Goal: Task Accomplishment & Management: Use online tool/utility

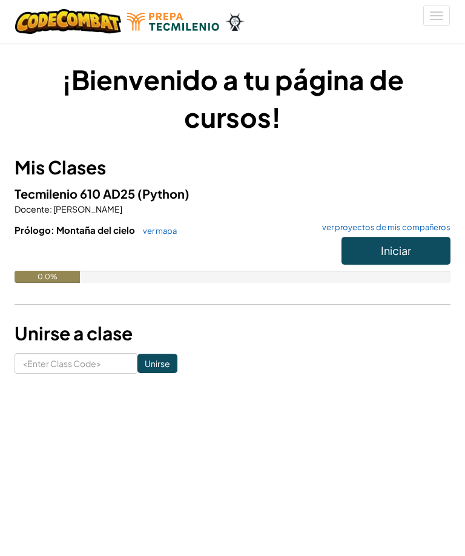
click at [407, 259] on button "Iniciar" at bounding box center [396, 251] width 109 height 28
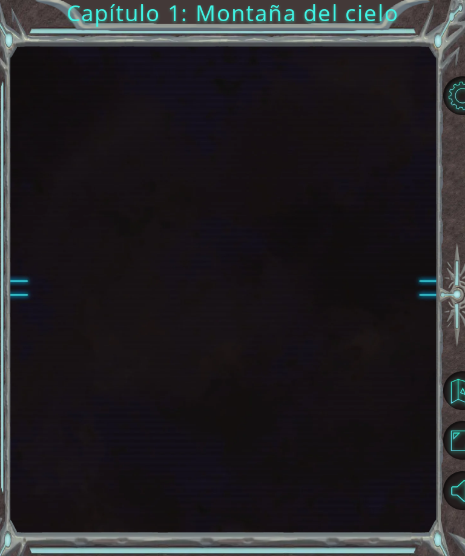
click at [420, 244] on div at bounding box center [223, 288] width 428 height 489
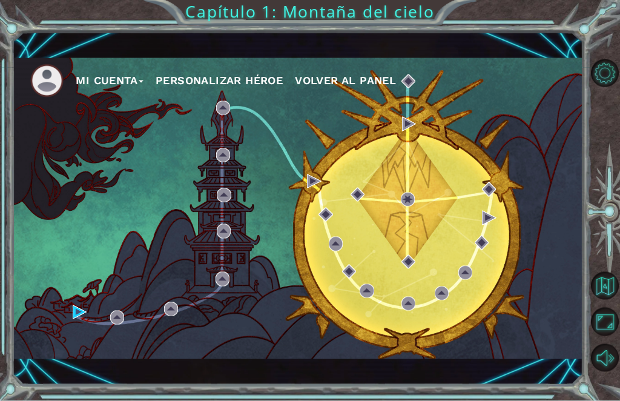
click at [36, 98] on img at bounding box center [46, 80] width 33 height 33
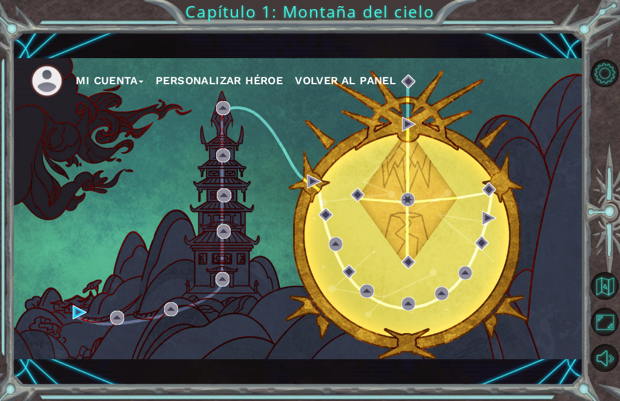
click at [141, 85] on button "Mi Cuenta" at bounding box center [110, 80] width 68 height 18
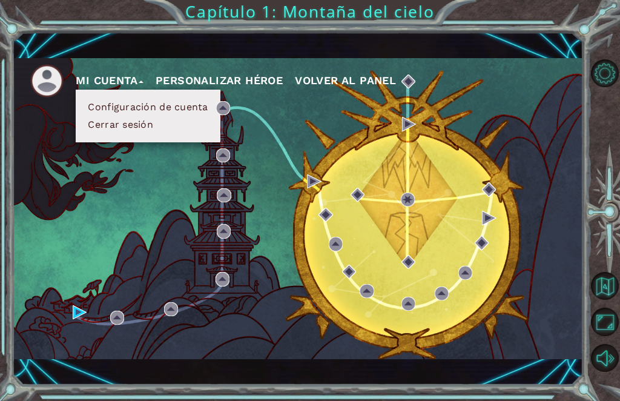
click at [137, 83] on button "Mi Cuenta" at bounding box center [110, 80] width 68 height 18
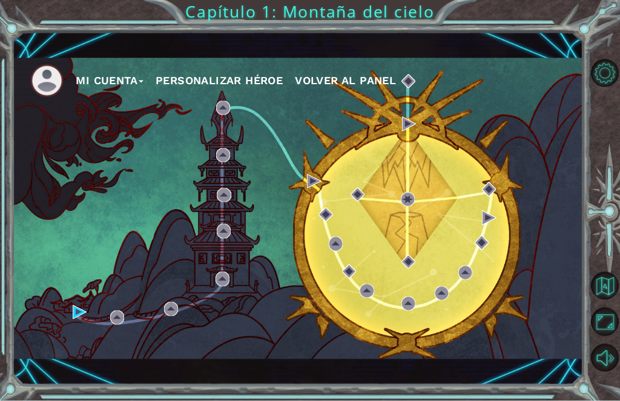
click at [183, 79] on button "Personalizar héroe" at bounding box center [219, 80] width 127 height 18
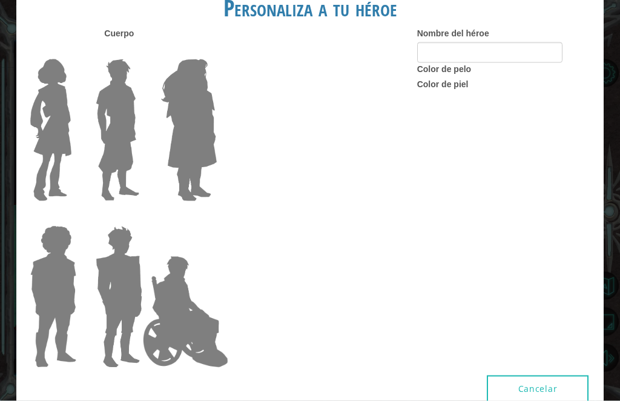
scroll to position [32, 0]
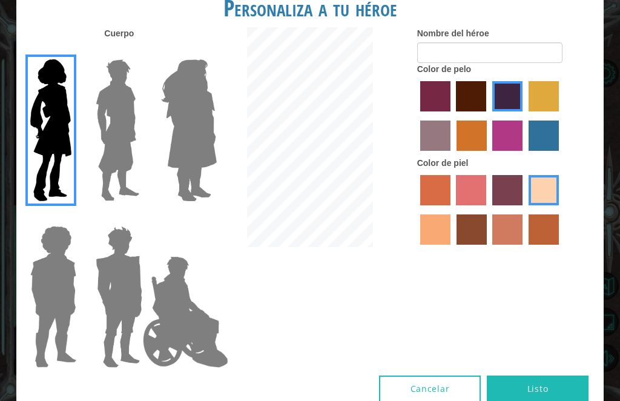
click at [118, 114] on img at bounding box center [118, 130] width 54 height 151
click at [138, 51] on input "Hero Lars" at bounding box center [138, 51] width 0 height 0
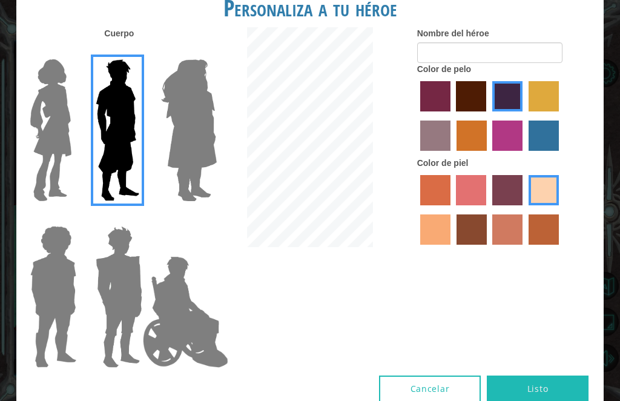
click at [451, 111] on label "paprika hair color" at bounding box center [435, 96] width 30 height 30
click at [416, 116] on input "paprika hair color" at bounding box center [416, 116] width 0 height 0
radio input "true"
click at [465, 111] on label "maroon hair color" at bounding box center [471, 96] width 30 height 30
click at [453, 116] on input "maroon hair color" at bounding box center [453, 116] width 0 height 0
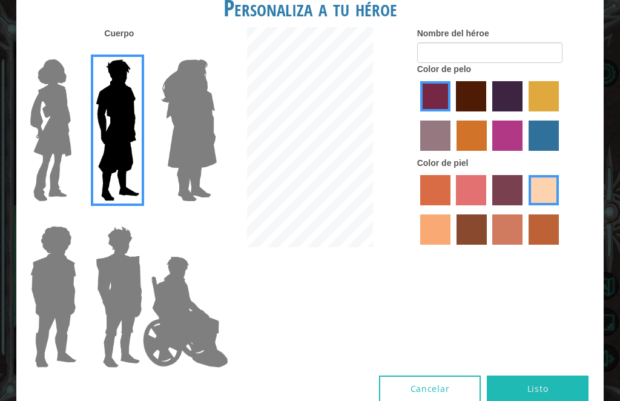
radio input "true"
click at [465, 111] on label "tulip tree hair color" at bounding box center [544, 96] width 30 height 30
click at [465, 116] on input "tulip tree hair color" at bounding box center [525, 116] width 0 height 0
radio input "true"
click at [465, 151] on label "lachmara hair color" at bounding box center [544, 136] width 30 height 30
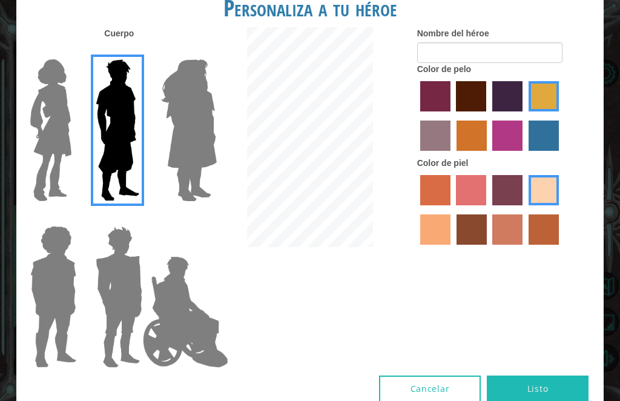
click at [465, 155] on input "lachmara hair color" at bounding box center [525, 155] width 0 height 0
radio input "true"
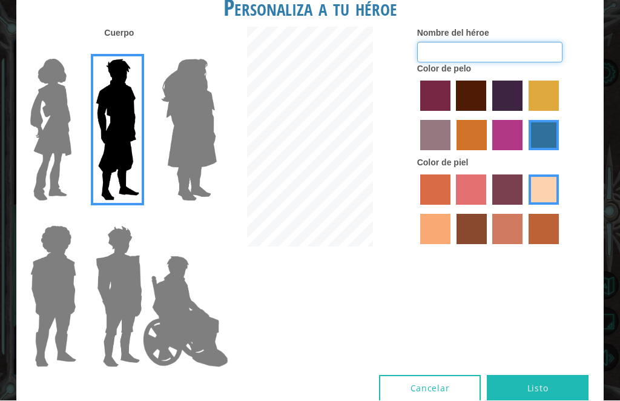
click at [465, 63] on input "Nombre del héroe" at bounding box center [489, 52] width 145 height 21
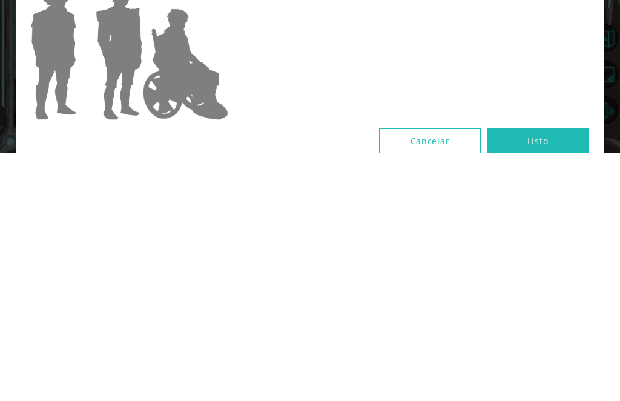
type input "[PERSON_NAME]"
click at [465, 376] on button "Listo" at bounding box center [538, 389] width 102 height 27
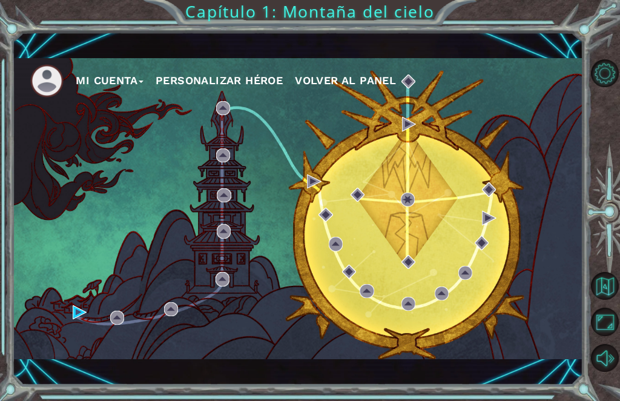
scroll to position [0, 0]
click at [71, 337] on div "Mi Cuenta Personalizar héroe Volver al panel" at bounding box center [297, 208] width 571 height 301
click at [84, 305] on img at bounding box center [80, 312] width 14 height 14
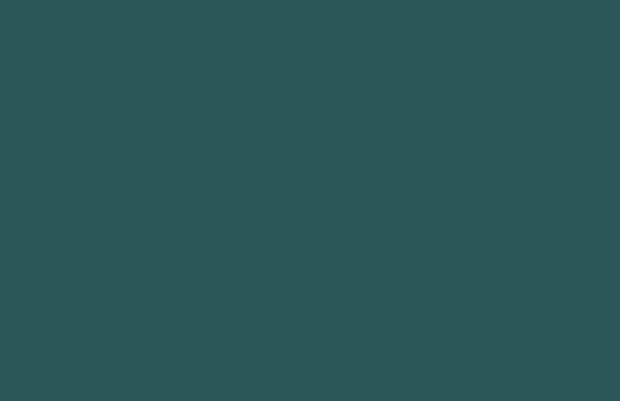
click at [67, 319] on body at bounding box center [310, 200] width 620 height 401
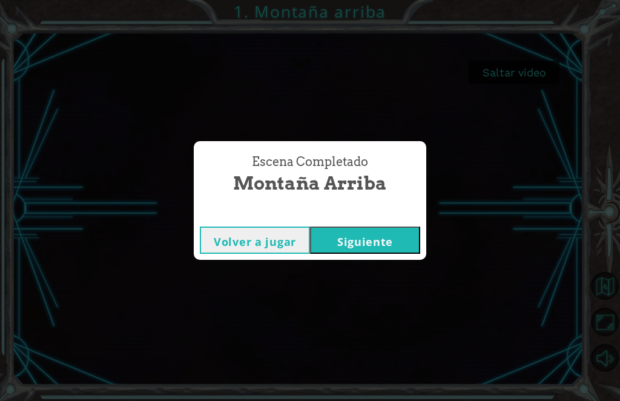
click at [369, 237] on button "Siguiente" at bounding box center [365, 240] width 110 height 27
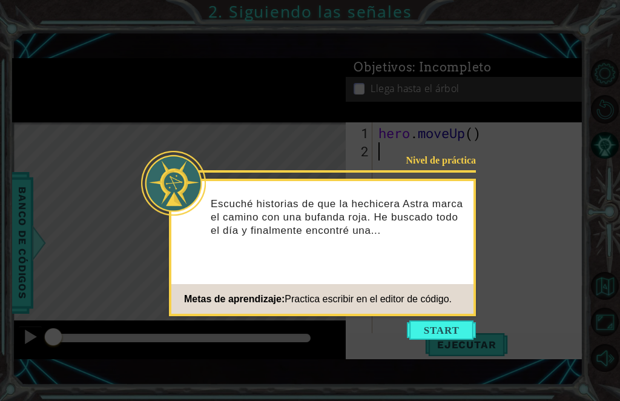
click at [446, 331] on button "Start" at bounding box center [441, 329] width 69 height 19
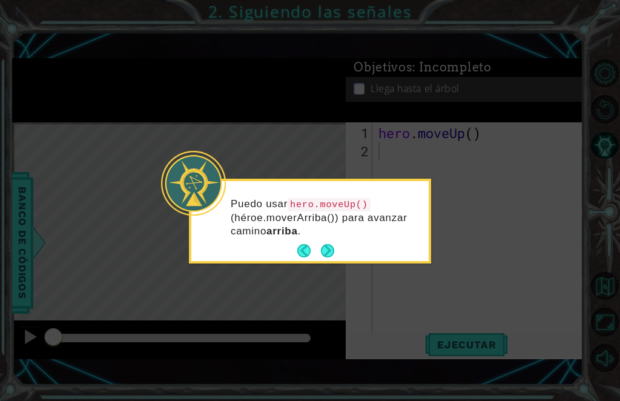
click at [332, 250] on button "Next" at bounding box center [327, 250] width 13 height 13
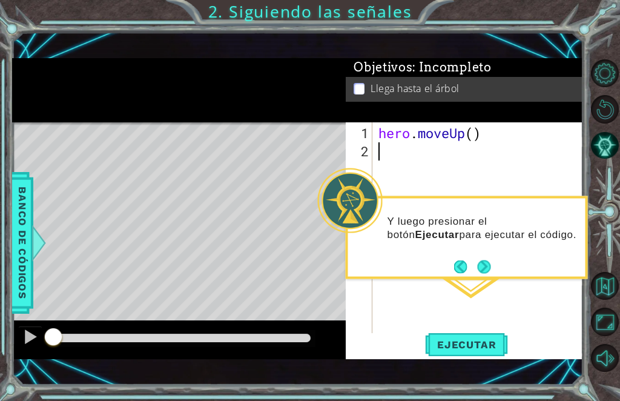
click at [465, 271] on button "Next" at bounding box center [483, 266] width 13 height 13
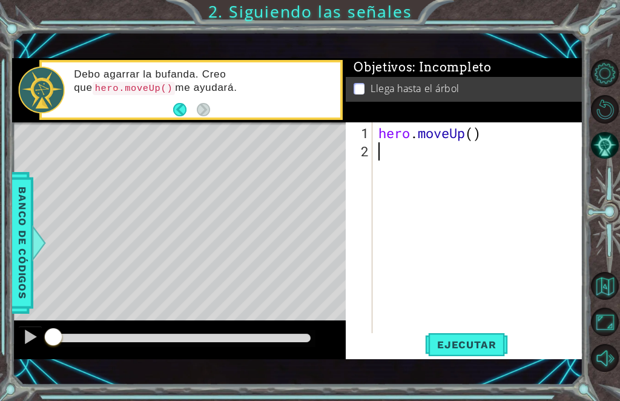
click at [177, 108] on button "Back" at bounding box center [185, 109] width 24 height 13
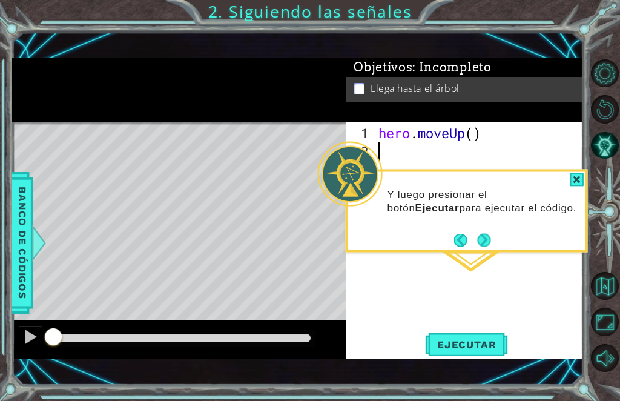
click at [465, 235] on button "Next" at bounding box center [483, 239] width 13 height 13
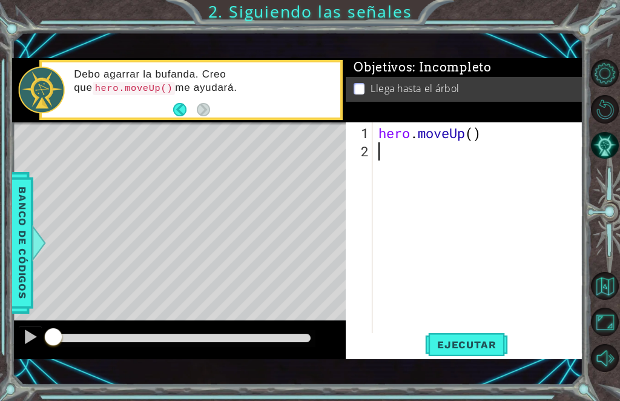
click at [70, 131] on div "Level Map" at bounding box center [292, 300] width 560 height 357
click at [465, 344] on span "Ejecutar" at bounding box center [466, 345] width 83 height 12
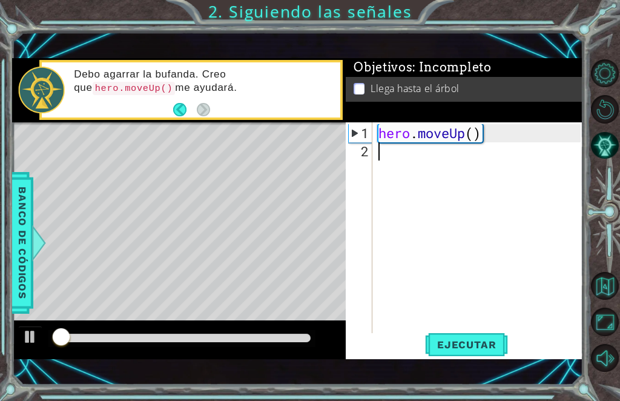
click at [465, 111] on div "Objetivos : Incompleto Llega hasta el árbol" at bounding box center [464, 90] width 237 height 64
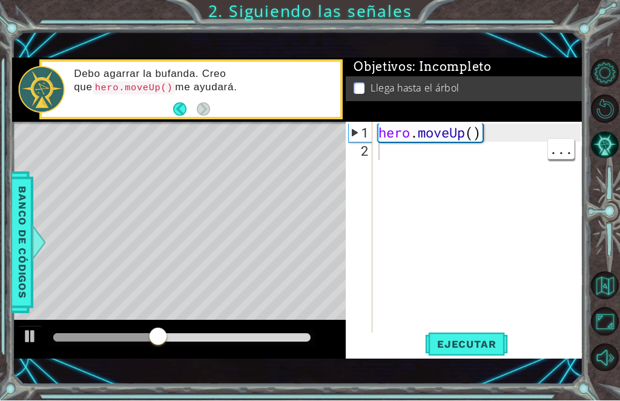
click at [428, 182] on div "hero . moveUp ( )" at bounding box center [481, 251] width 211 height 254
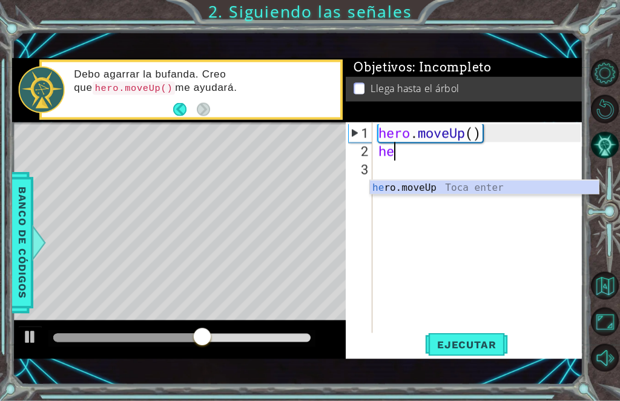
type textarea "her"
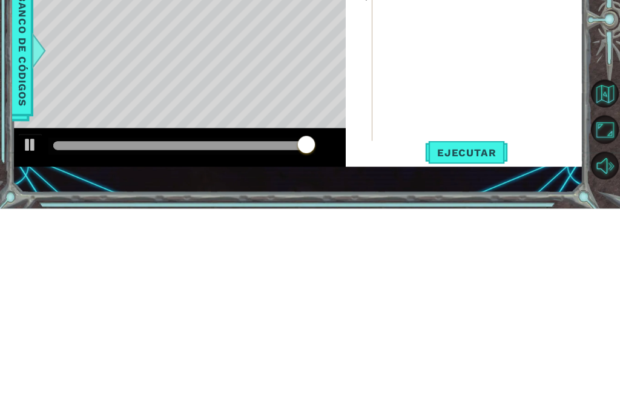
click at [465, 339] on span "Ejecutar" at bounding box center [466, 345] width 83 height 12
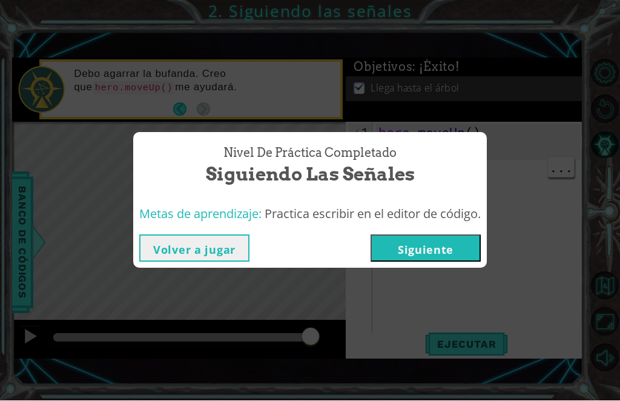
click at [453, 262] on button "Siguiente" at bounding box center [426, 248] width 110 height 27
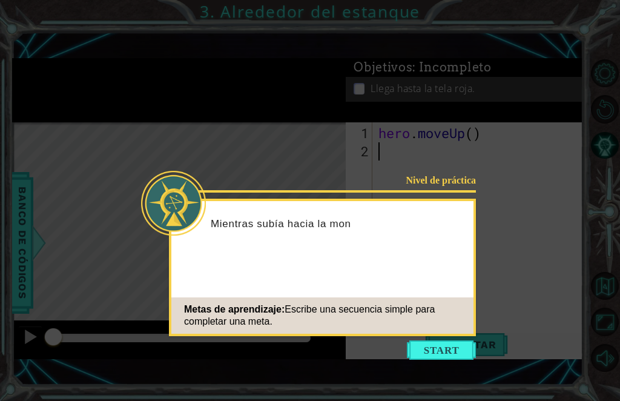
click at [451, 351] on button "Start" at bounding box center [441, 349] width 69 height 19
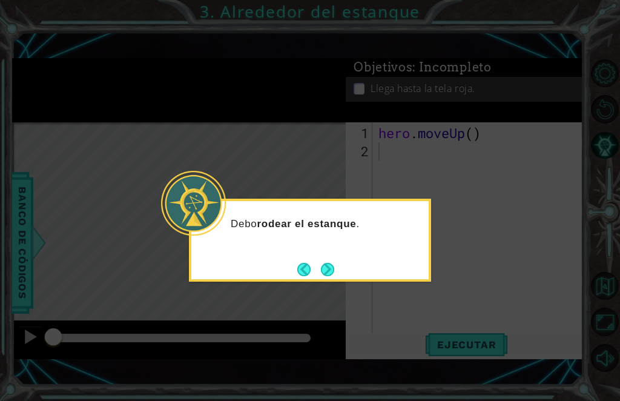
click at [321, 276] on button "Next" at bounding box center [327, 269] width 13 height 13
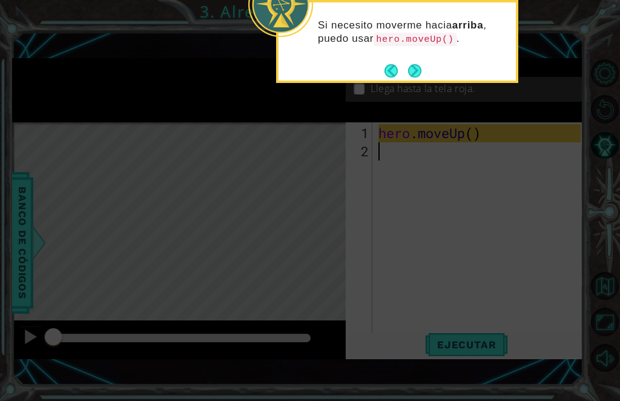
click at [410, 71] on button "Next" at bounding box center [414, 70] width 13 height 13
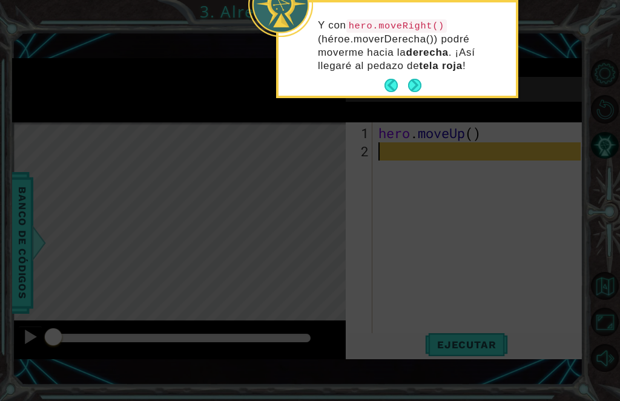
click at [411, 90] on button "Next" at bounding box center [414, 85] width 13 height 13
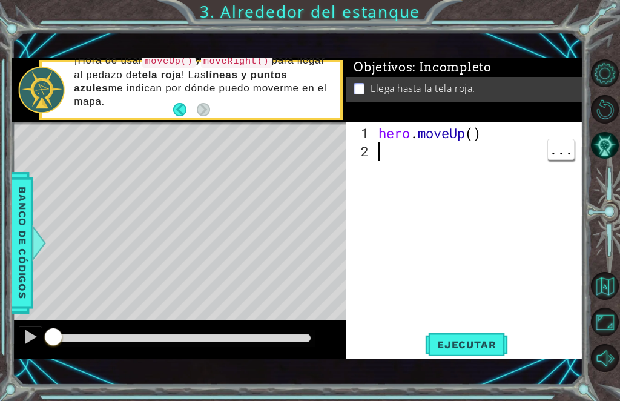
click at [448, 164] on div "hero . moveUp ( )" at bounding box center [481, 251] width 211 height 254
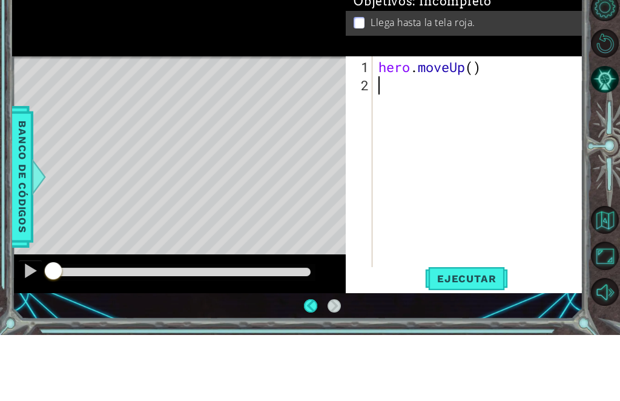
scroll to position [40, 0]
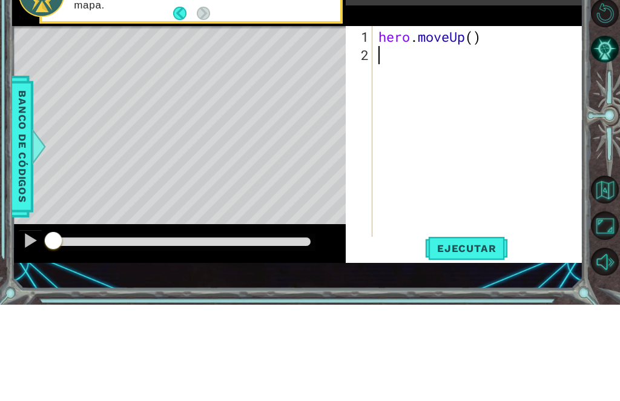
type textarea "hero.moveUp()"
click at [465, 124] on div "hero . moveUp ( )" at bounding box center [481, 251] width 211 height 254
type textarea "hero.moveUp()"
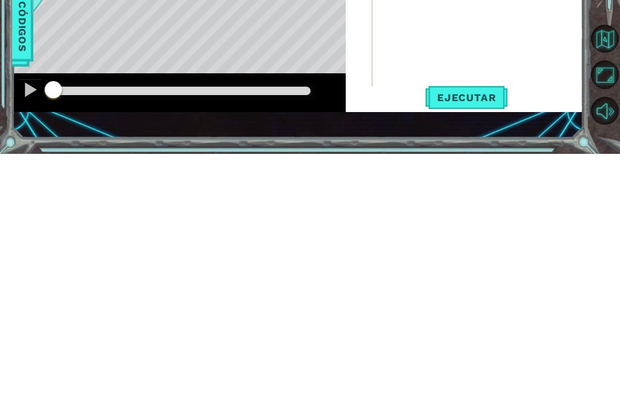
click at [465, 339] on span "Ejecutar" at bounding box center [466, 345] width 83 height 12
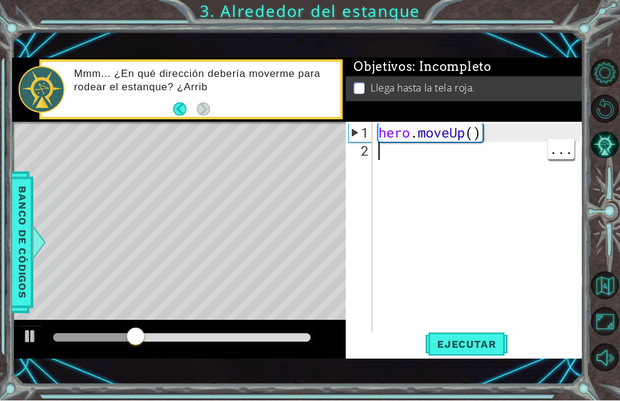
click at [405, 156] on div "hero . moveUp ( )" at bounding box center [481, 251] width 211 height 254
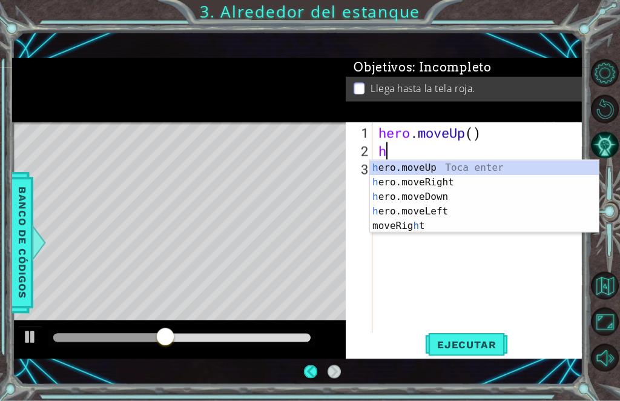
type textarea "her"
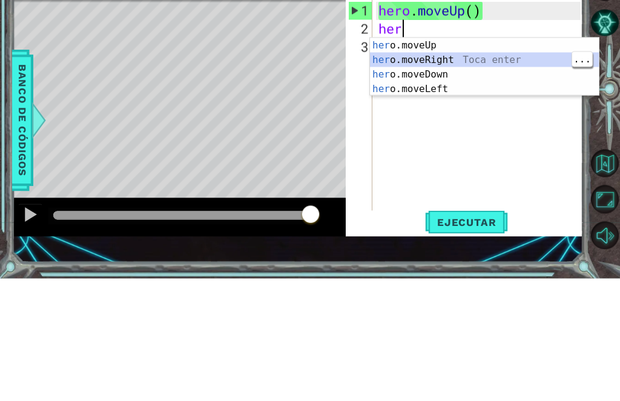
scroll to position [0, 0]
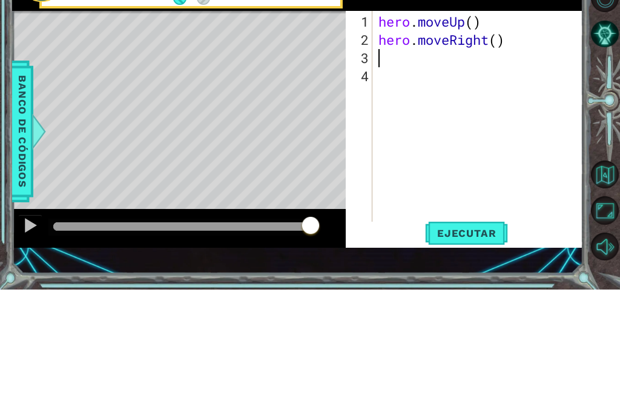
click at [363, 142] on div "2" at bounding box center [360, 151] width 24 height 18
click at [356, 142] on div "2" at bounding box center [360, 151] width 24 height 18
type textarea "hero.moveRight()"
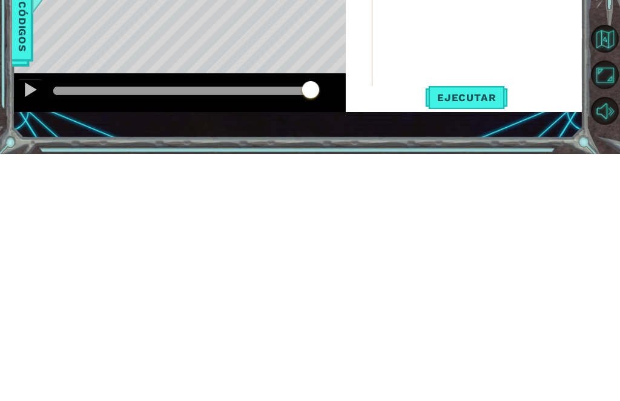
scroll to position [40, 0]
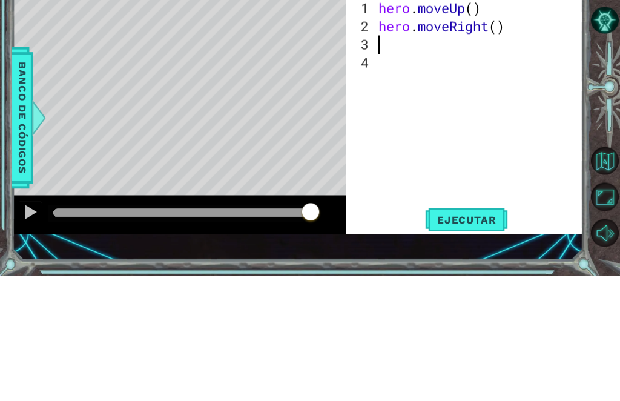
type textarea "hero.moveRight()"
click at [465, 124] on div "hero . moveUp ( ) hero . moveRight ( )" at bounding box center [481, 251] width 211 height 254
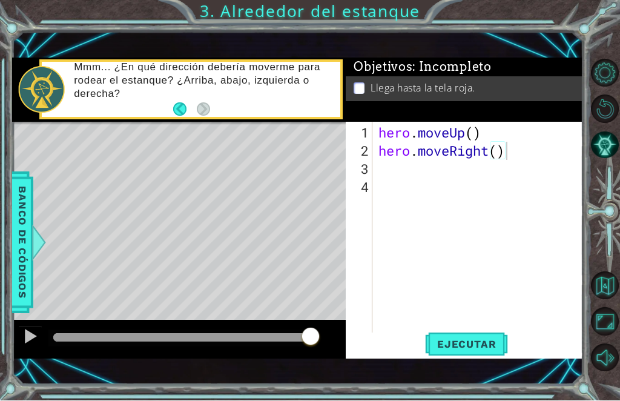
click at [465, 349] on span "Ejecutar" at bounding box center [466, 345] width 83 height 12
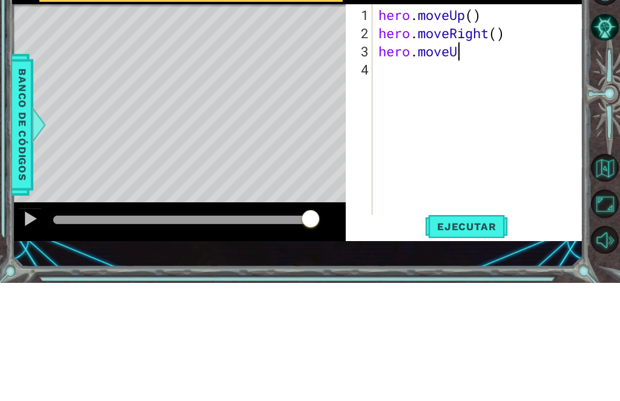
scroll to position [0, 4]
type textarea "hero.moveUp()"
click at [365, 161] on div "3" at bounding box center [360, 170] width 24 height 18
type textarea "hero.moveUp()"
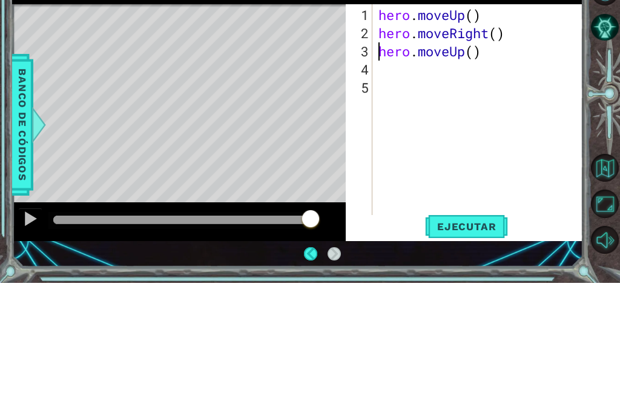
scroll to position [40, 0]
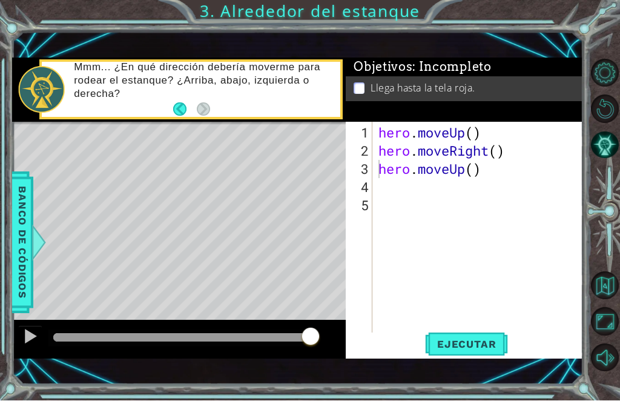
click at [465, 345] on span "Ejecutar" at bounding box center [466, 345] width 83 height 12
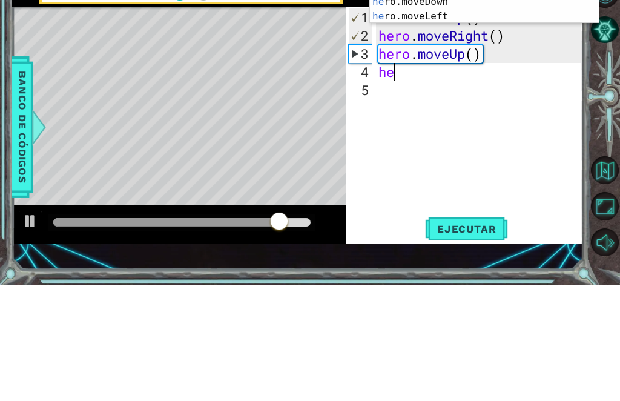
type textarea "her"
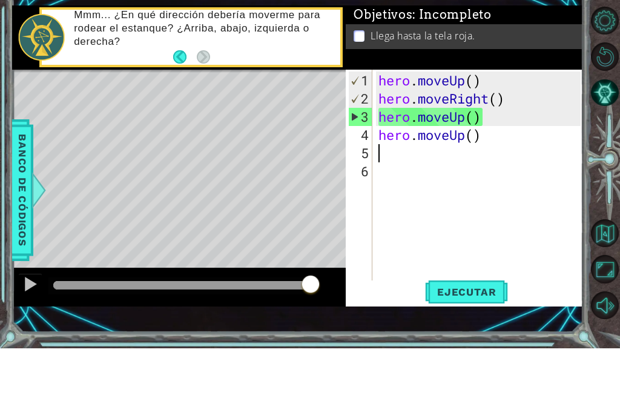
scroll to position [0, 0]
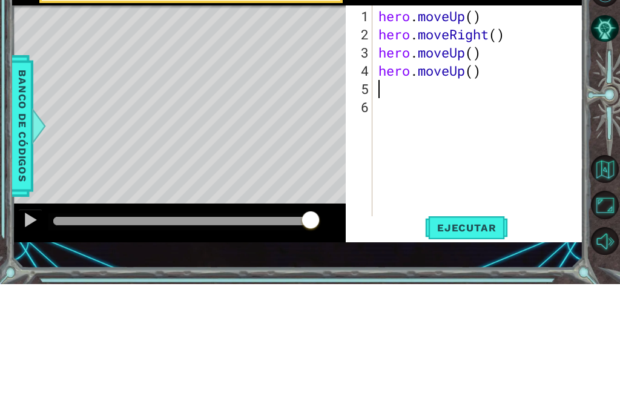
type textarea "hero.moveUp()"
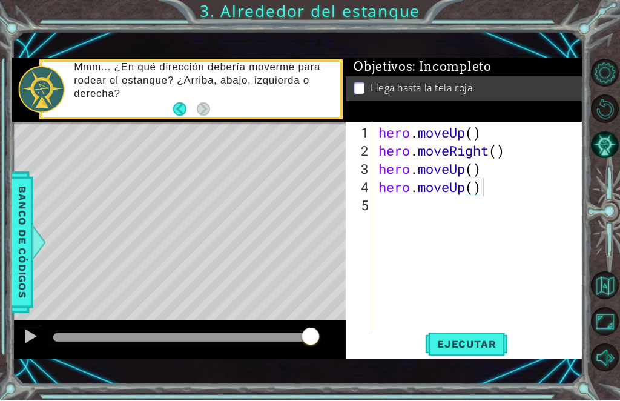
click at [465, 351] on span "Ejecutar" at bounding box center [466, 345] width 83 height 12
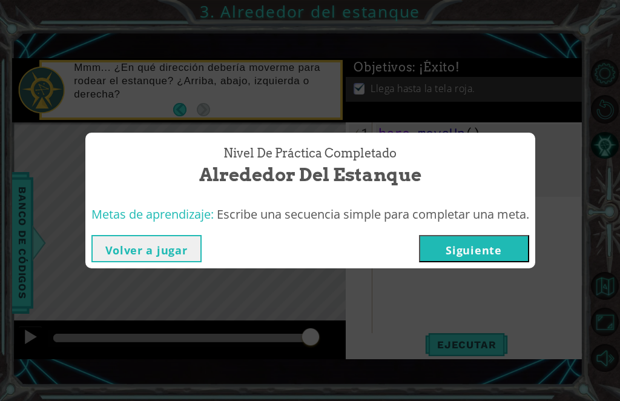
click at [465, 256] on button "Siguiente" at bounding box center [474, 248] width 110 height 27
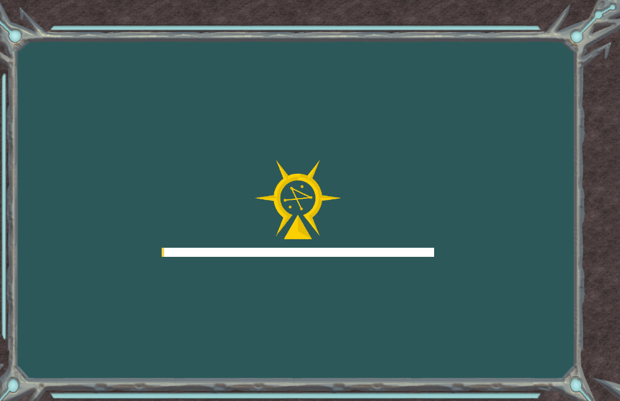
click at [465, 286] on div "Goals Error cargando del servidor Deberás unirte a un curso para jugar a este n…" at bounding box center [310, 200] width 620 height 401
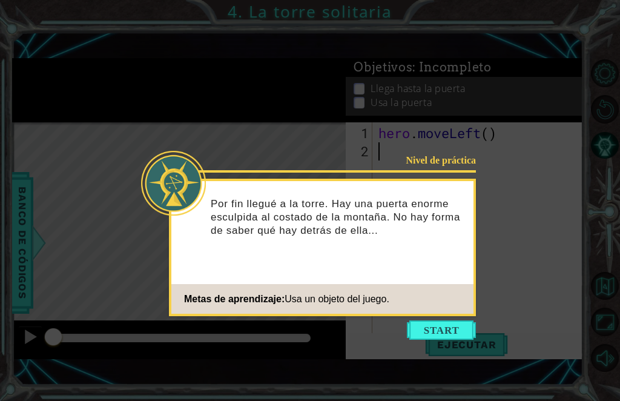
click at [428, 330] on button "Start" at bounding box center [441, 329] width 69 height 19
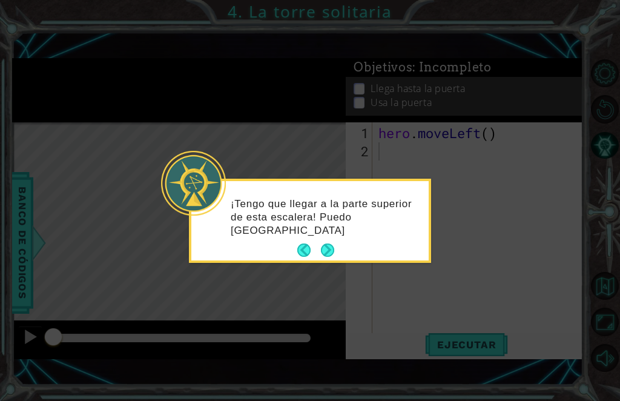
click at [328, 250] on button "Next" at bounding box center [327, 250] width 13 height 13
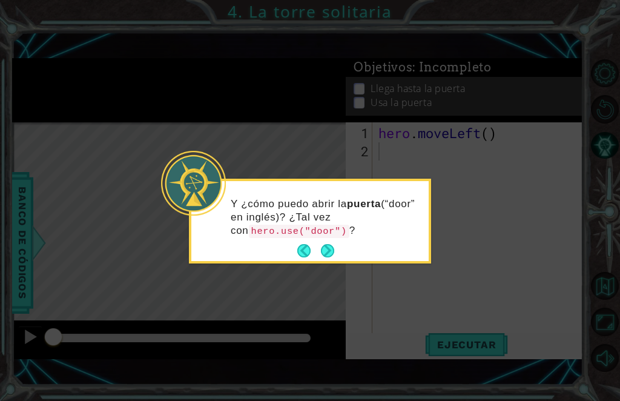
click at [334, 252] on button "Next" at bounding box center [327, 250] width 13 height 13
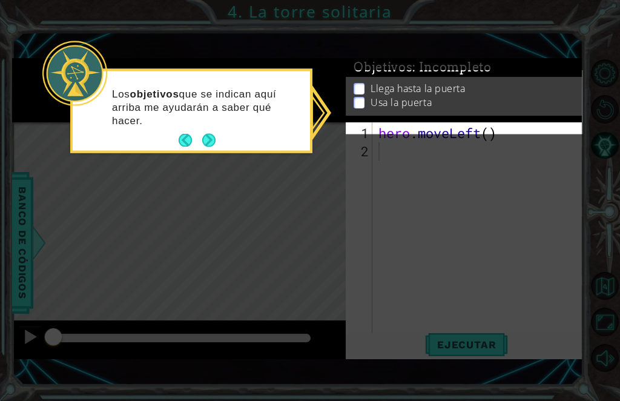
click at [202, 135] on button "Back" at bounding box center [191, 140] width 24 height 13
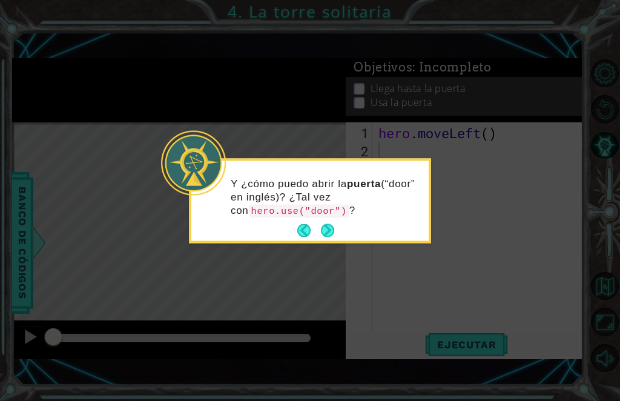
click at [203, 149] on div at bounding box center [193, 163] width 65 height 65
click at [331, 229] on button "Next" at bounding box center [327, 230] width 13 height 13
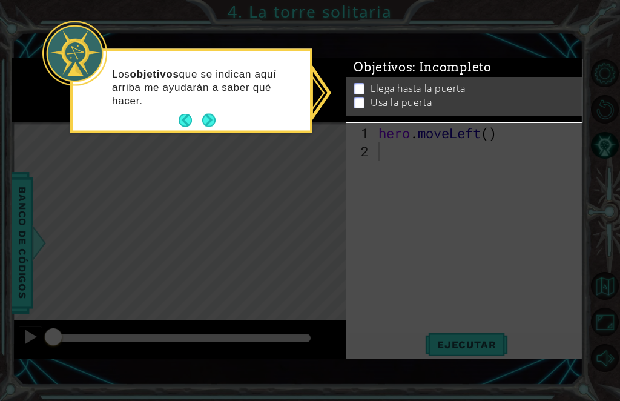
click at [207, 121] on button "Next" at bounding box center [208, 120] width 13 height 13
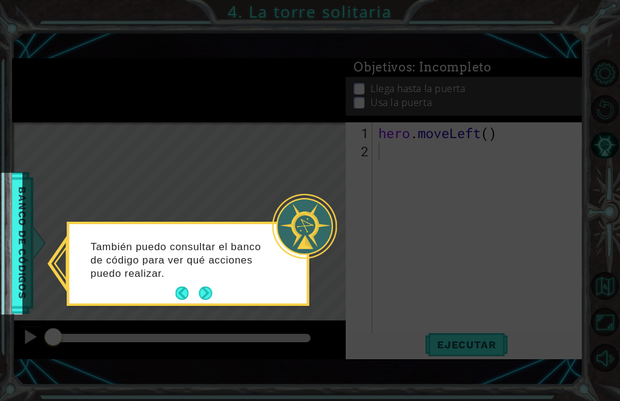
click at [204, 297] on button "Next" at bounding box center [205, 293] width 13 height 13
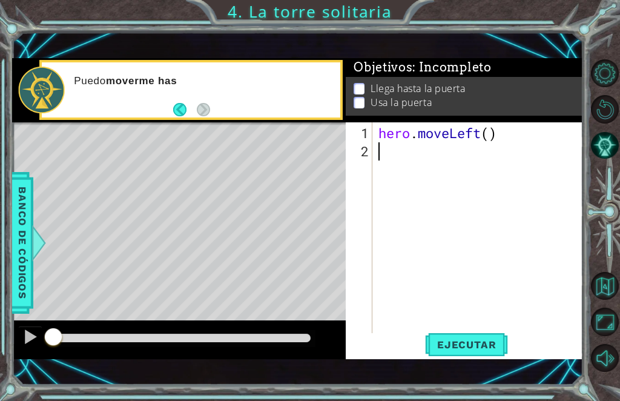
click at [19, 230] on span "Banco de códigos" at bounding box center [10, 242] width 19 height 125
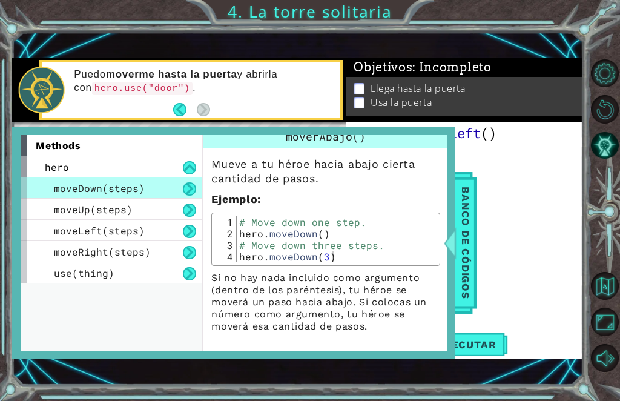
scroll to position [22, 0]
click at [59, 256] on span "moveRight(steps)" at bounding box center [102, 251] width 97 height 13
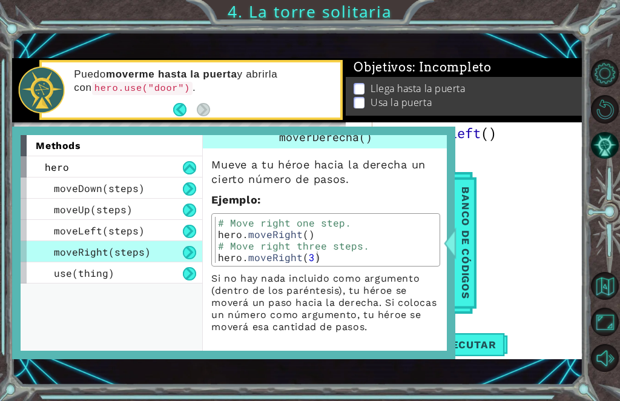
scroll to position [0, 0]
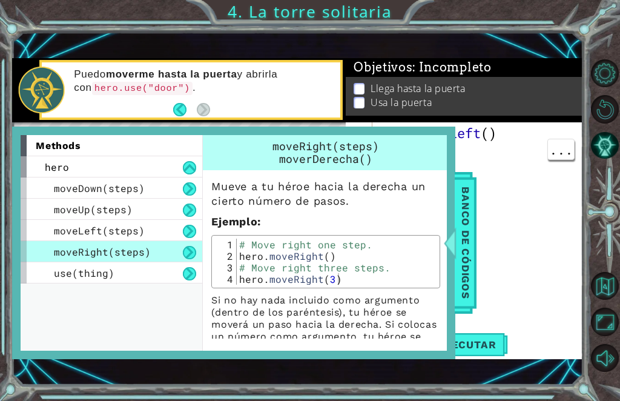
click at [459, 270] on span "Banco de códigos" at bounding box center [465, 242] width 19 height 125
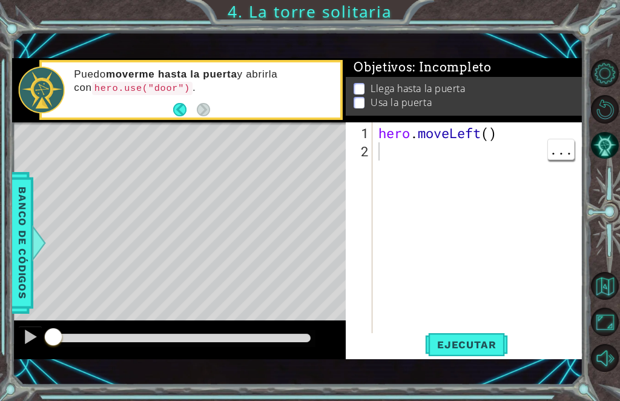
click at [418, 191] on div "hero . moveLeft ( )" at bounding box center [481, 251] width 211 height 254
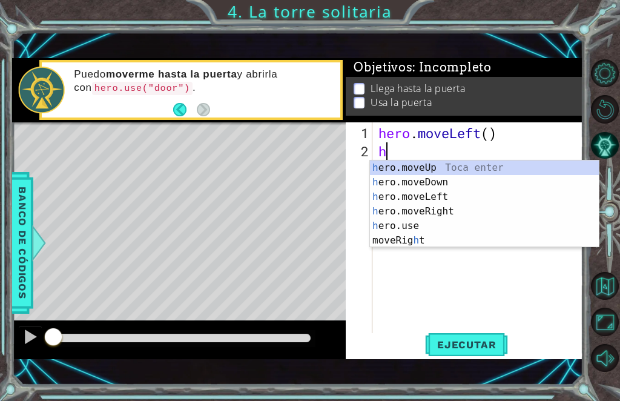
scroll to position [0, 1]
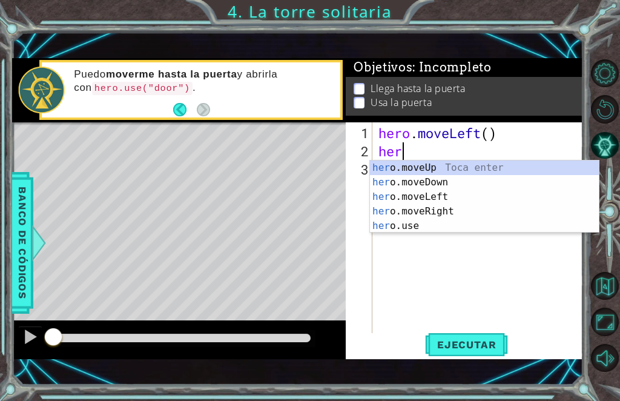
type textarea "hero"
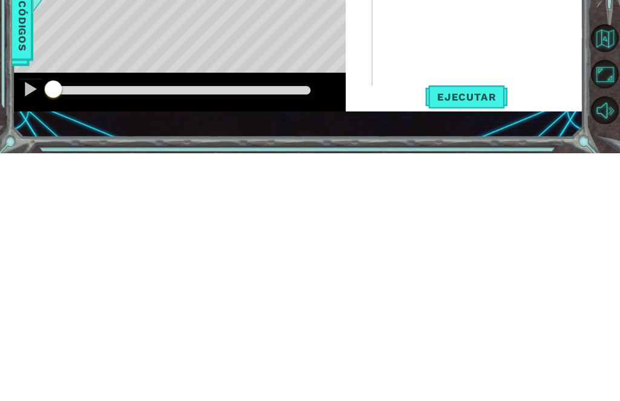
scroll to position [41, 0]
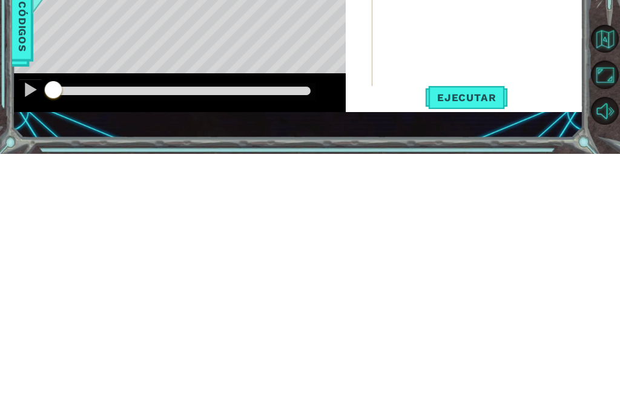
click at [465, 339] on span "Ejecutar" at bounding box center [466, 345] width 83 height 12
click at [425, 339] on span "Ejecutar" at bounding box center [466, 345] width 83 height 12
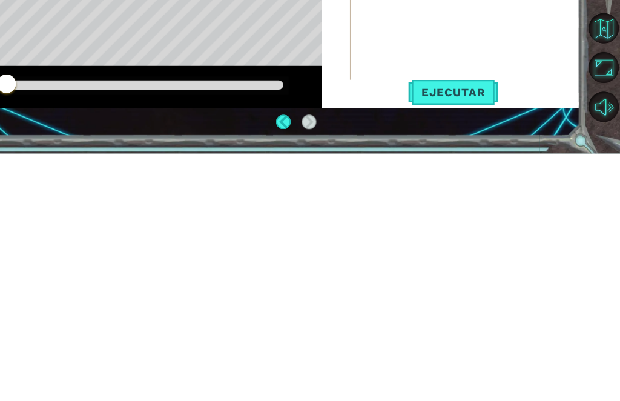
click at [425, 333] on button "Ejecutar" at bounding box center [466, 345] width 83 height 24
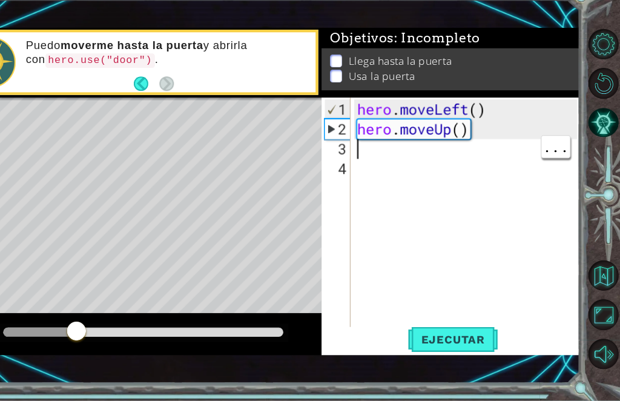
click at [376, 138] on div "hero . moveLeft ( ) hero . moveUp ( )" at bounding box center [481, 251] width 211 height 254
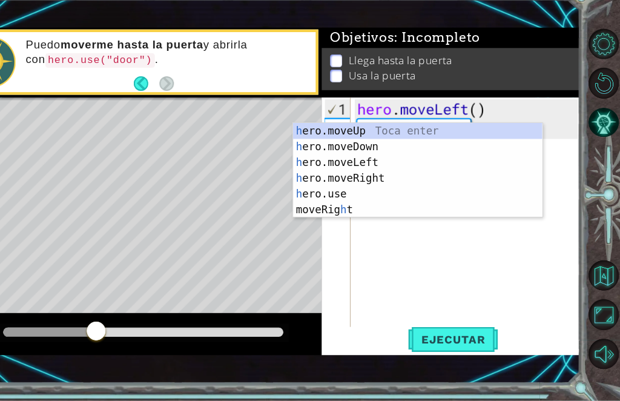
type textarea "her"
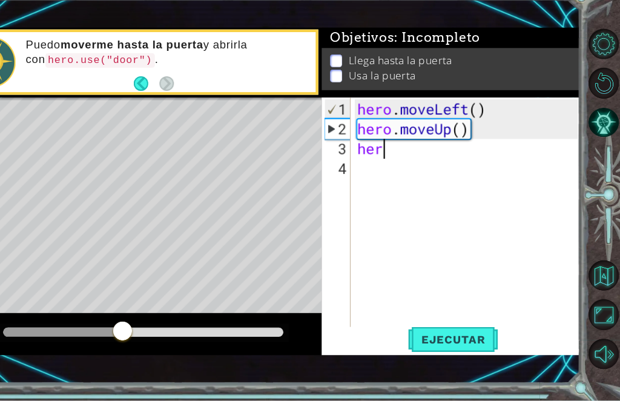
scroll to position [0, 0]
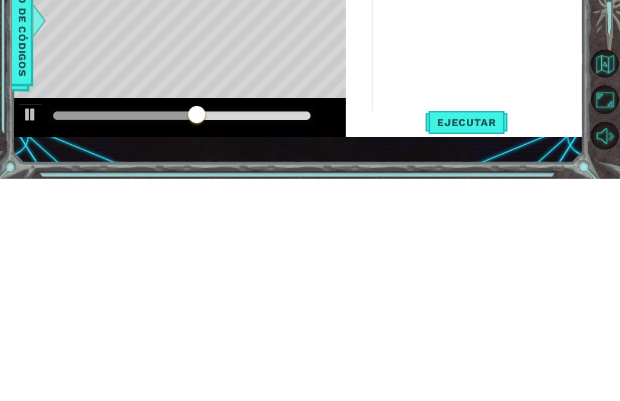
click at [465, 339] on span "Ejecutar" at bounding box center [466, 345] width 83 height 12
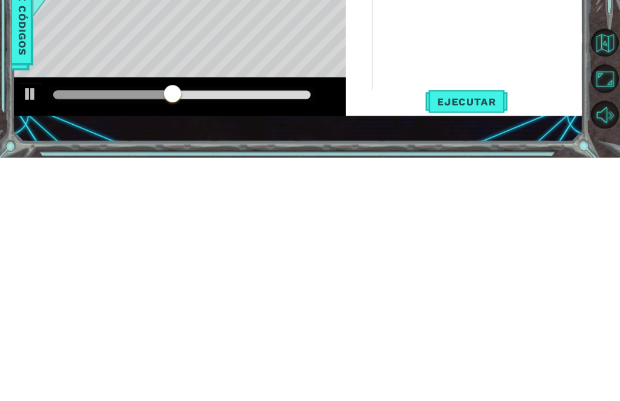
click at [465, 339] on span "Ejecutar" at bounding box center [466, 345] width 83 height 12
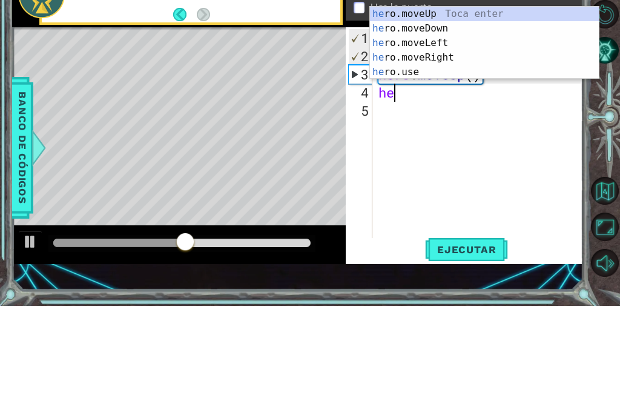
type textarea "her"
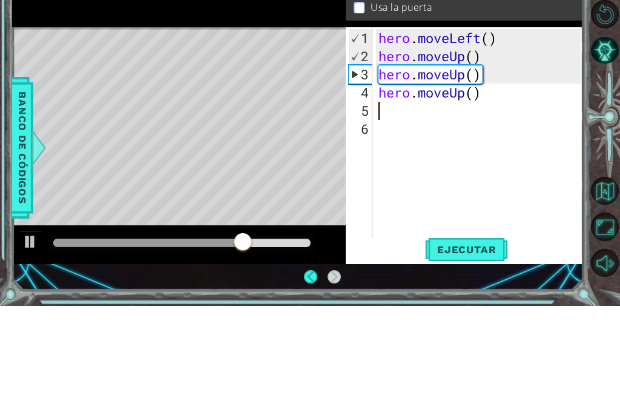
scroll to position [41, 0]
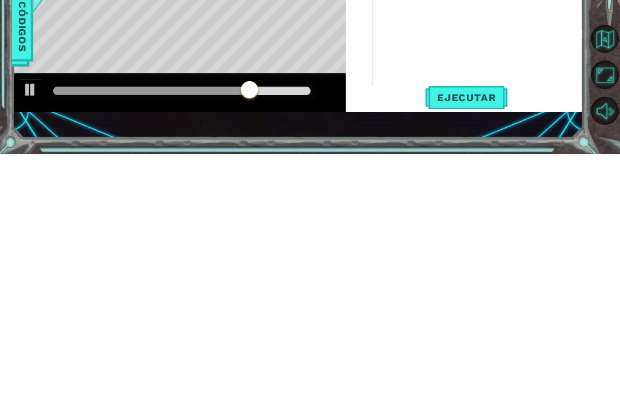
click at [465, 339] on span "Ejecutar" at bounding box center [466, 345] width 83 height 12
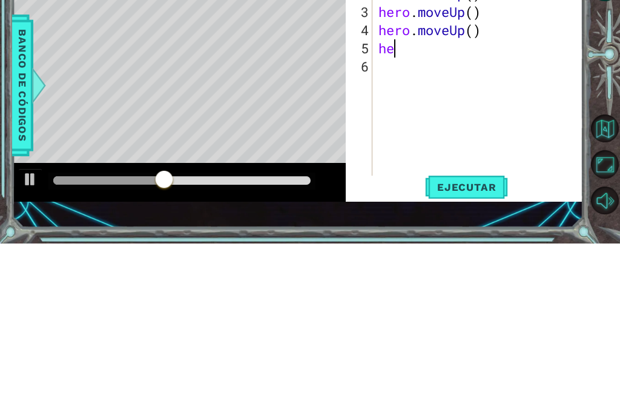
scroll to position [0, 1]
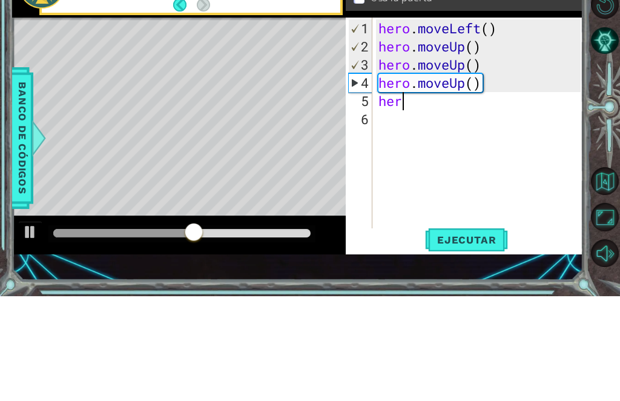
type textarea "hero"
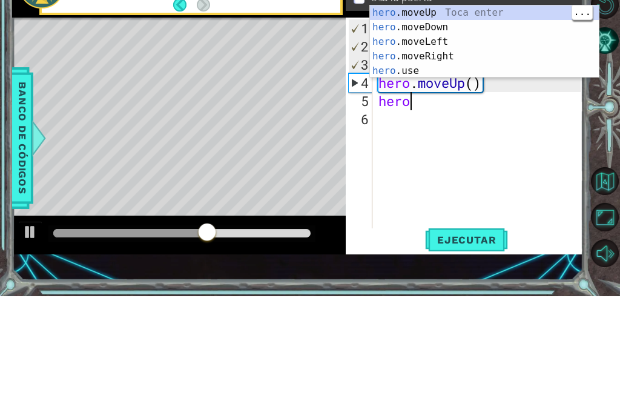
click at [465, 110] on div "hero .moveUp Toca enter hero .moveDown Toca enter hero .moveLeft Toca enter her…" at bounding box center [484, 161] width 229 height 102
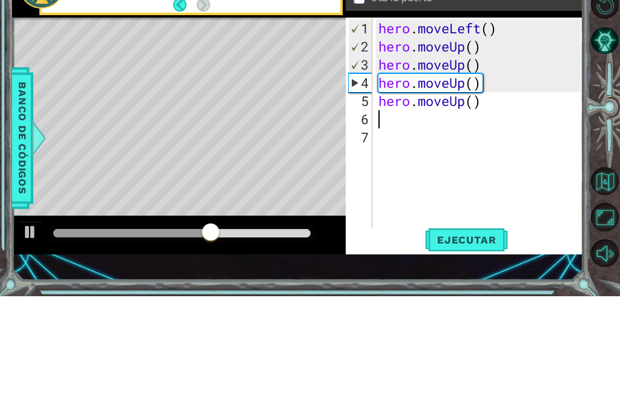
scroll to position [0, 0]
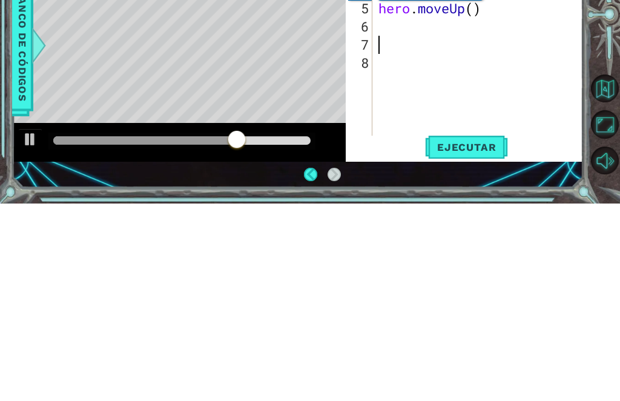
click at [465, 339] on span "Ejecutar" at bounding box center [466, 345] width 83 height 12
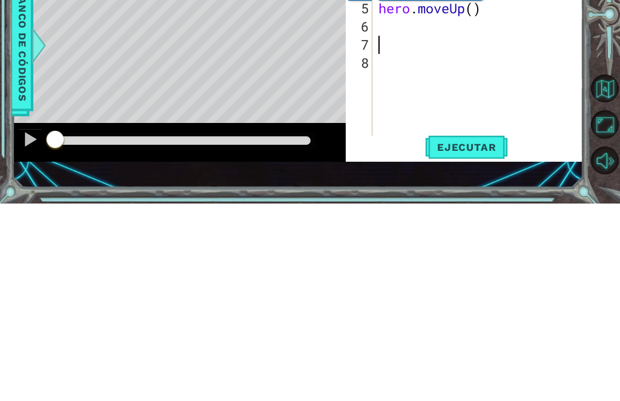
click at [425, 339] on span "Ejecutar" at bounding box center [466, 345] width 83 height 12
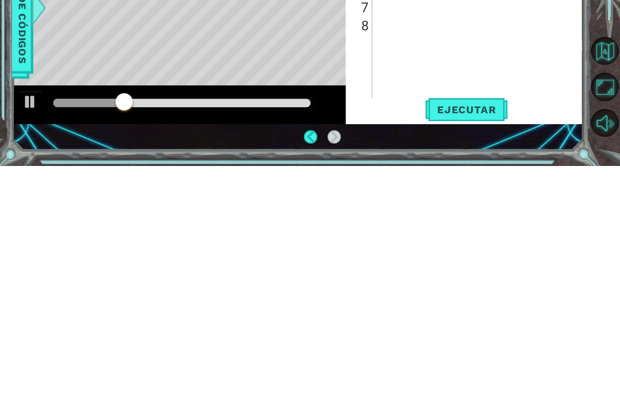
click at [465, 339] on span "Ejecutar" at bounding box center [466, 345] width 83 height 12
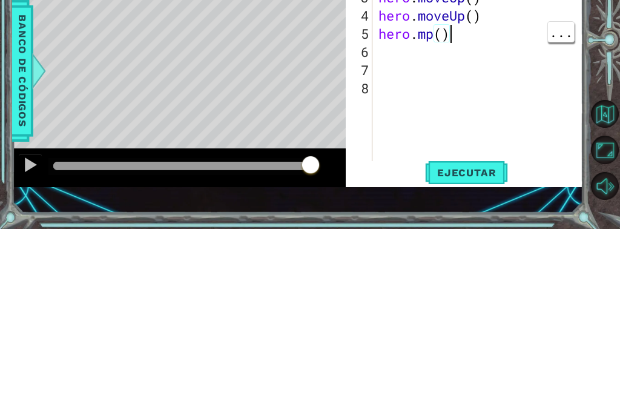
click at [451, 124] on div "hero . moveLeft ( ) hero . moveUp ( ) hero . moveUp ( ) hero . moveUp ( ) hero …" at bounding box center [481, 251] width 211 height 254
type textarea "h"
type textarea "hero.moveUp()"
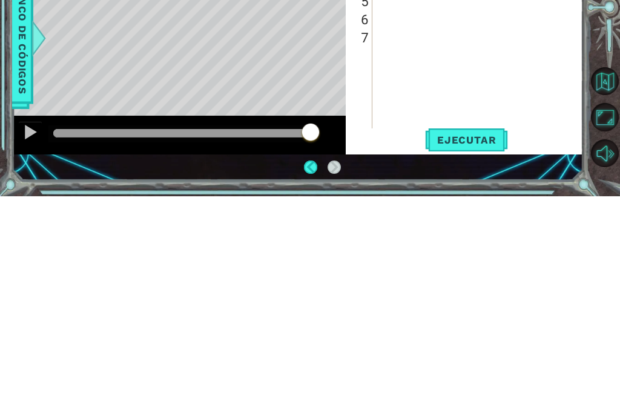
click at [465, 339] on span "Ejecutar" at bounding box center [466, 345] width 83 height 12
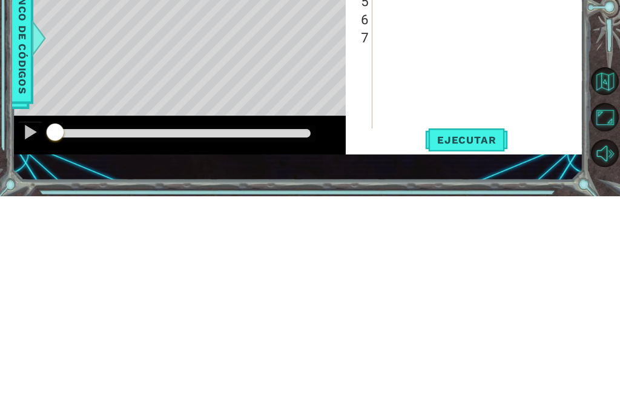
click at [465, 339] on span "Ejecutar" at bounding box center [466, 345] width 83 height 12
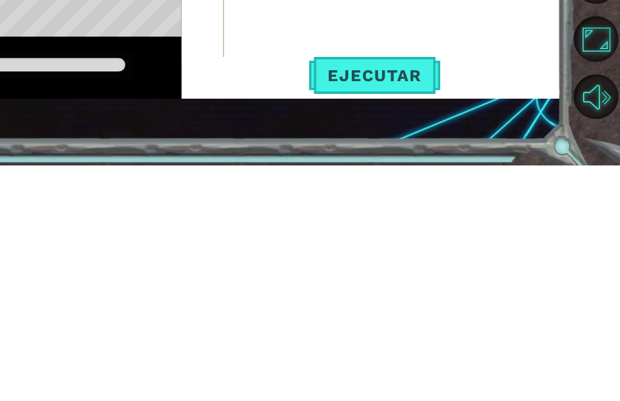
click at [425, 339] on span "Ejecutar" at bounding box center [466, 345] width 83 height 12
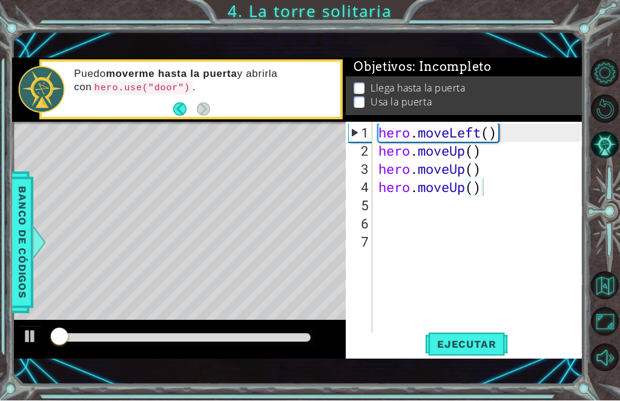
click at [463, 353] on button "Ejecutar" at bounding box center [466, 345] width 83 height 24
